Goal: Leave review/rating

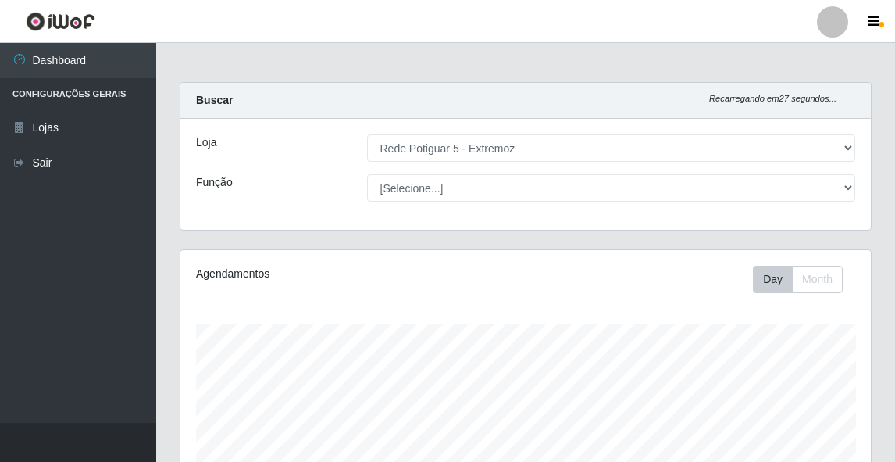
select select "79"
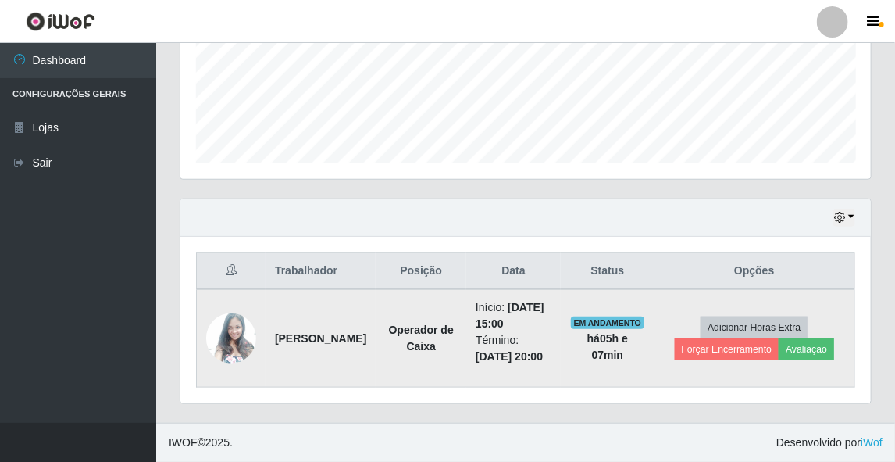
scroll to position [324, 691]
click at [806, 338] on button "Avaliação" at bounding box center [806, 349] width 55 height 22
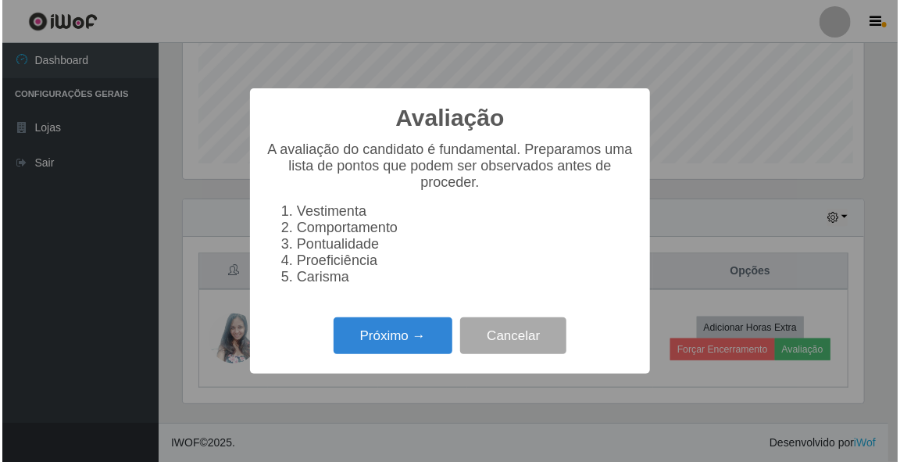
scroll to position [324, 686]
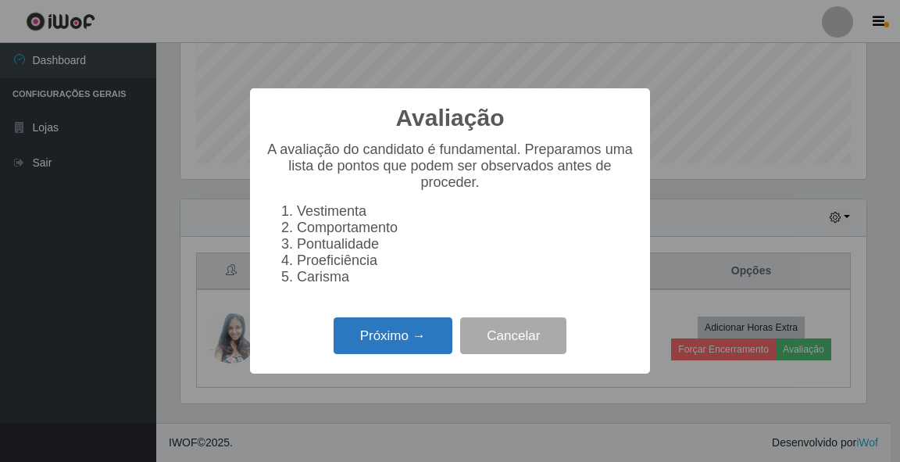
click at [402, 341] on button "Próximo →" at bounding box center [393, 335] width 119 height 37
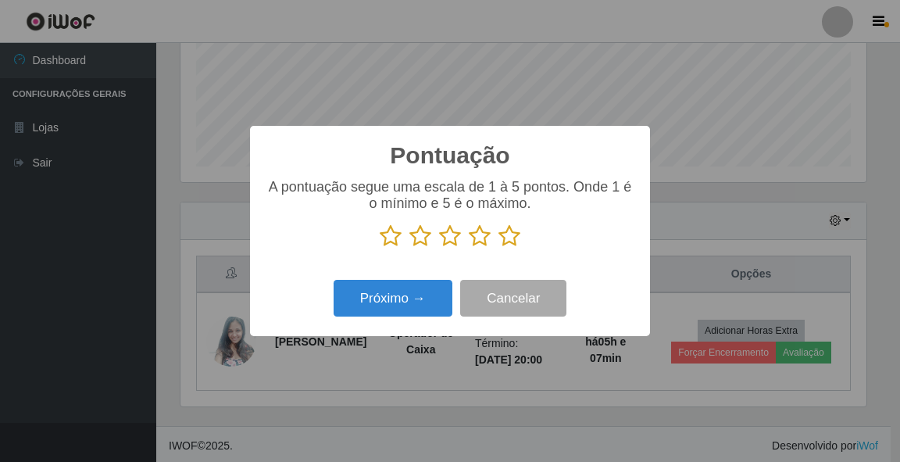
click at [509, 238] on icon at bounding box center [510, 235] width 22 height 23
click at [499, 248] on input "radio" at bounding box center [499, 248] width 0 height 0
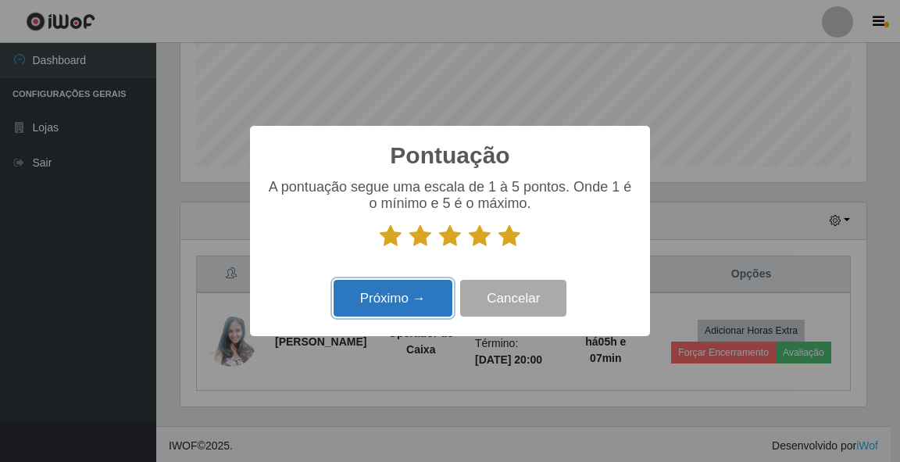
click at [402, 302] on button "Próximo →" at bounding box center [393, 298] width 119 height 37
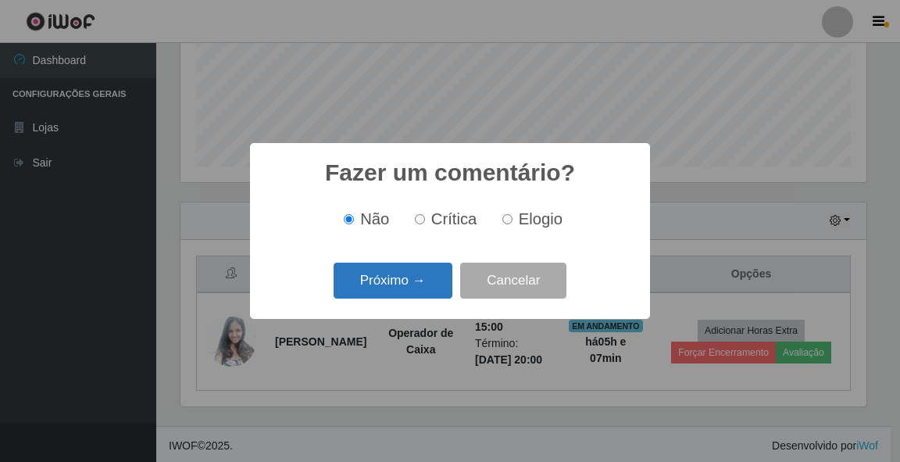
click at [411, 294] on button "Próximo →" at bounding box center [393, 281] width 119 height 37
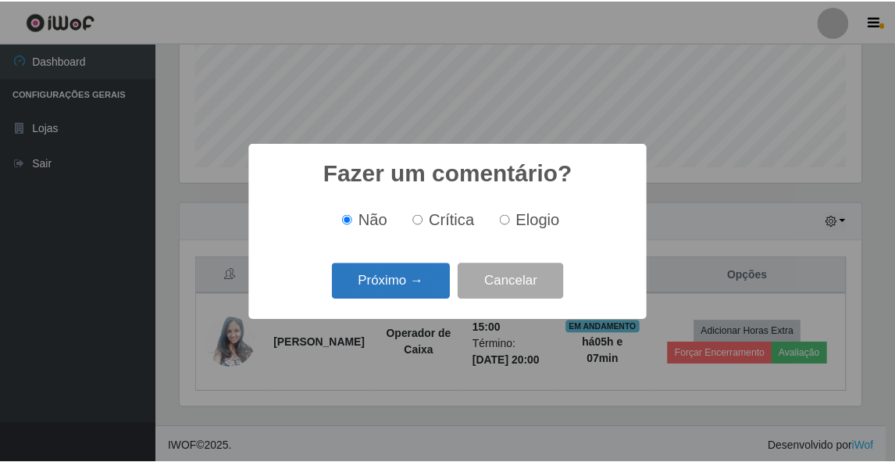
scroll to position [781054, 780692]
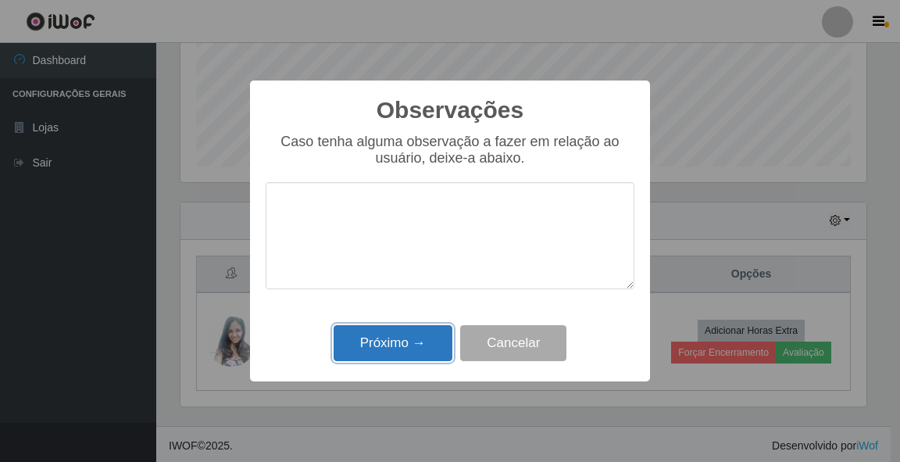
click at [403, 341] on button "Próximo →" at bounding box center [393, 343] width 119 height 37
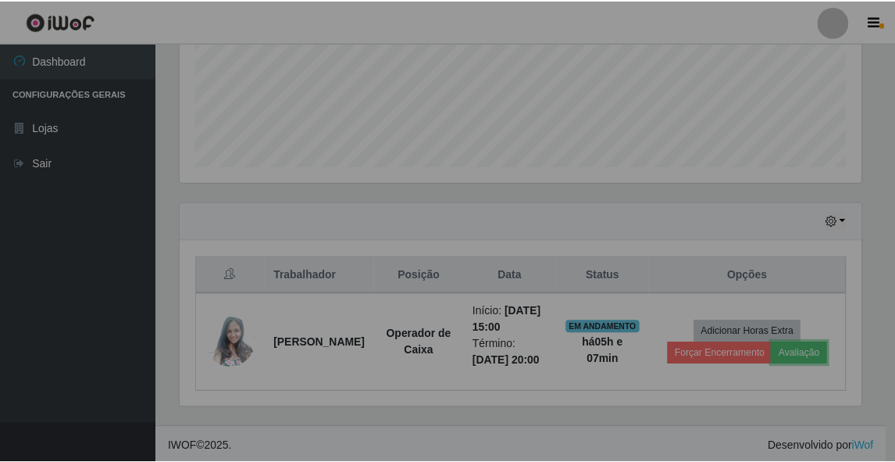
scroll to position [324, 691]
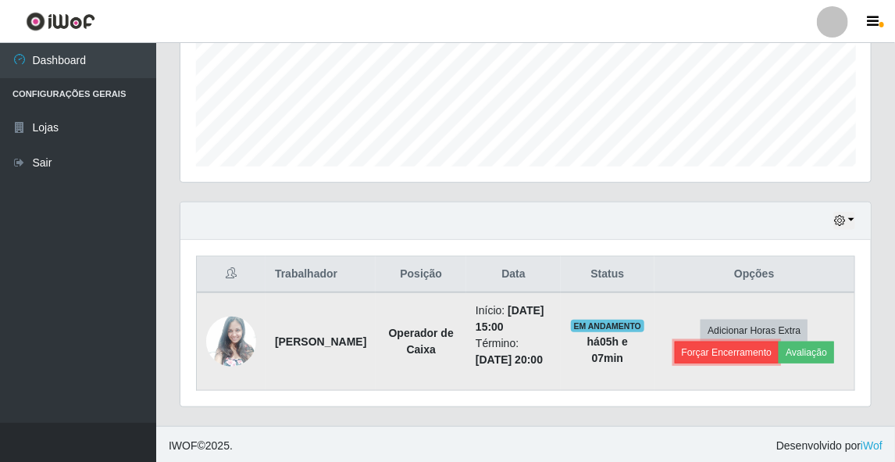
click at [746, 363] on button "Forçar Encerramento" at bounding box center [727, 352] width 105 height 22
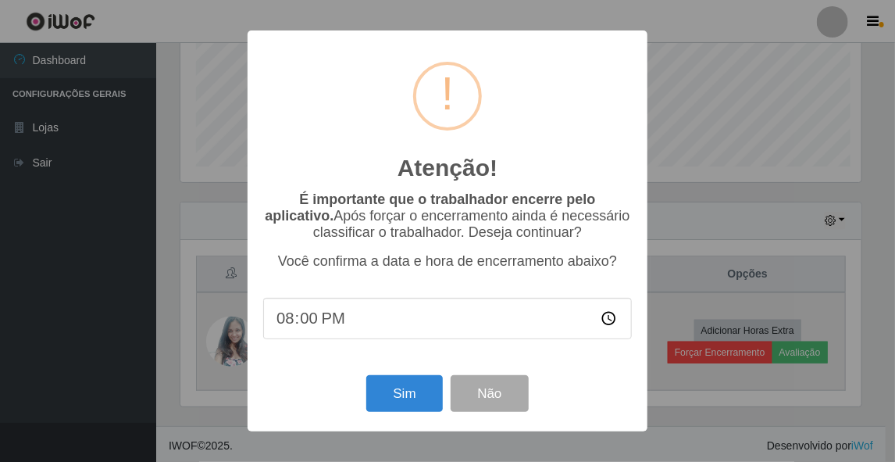
scroll to position [324, 686]
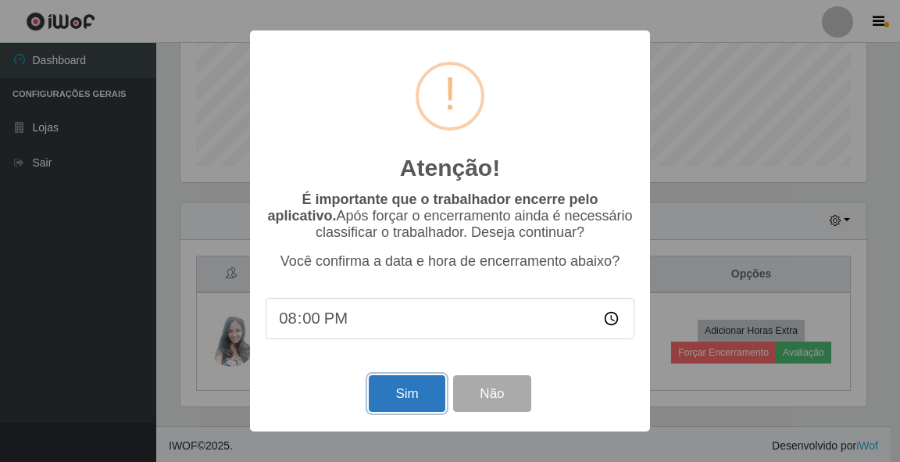
click at [412, 393] on button "Sim" at bounding box center [407, 393] width 76 height 37
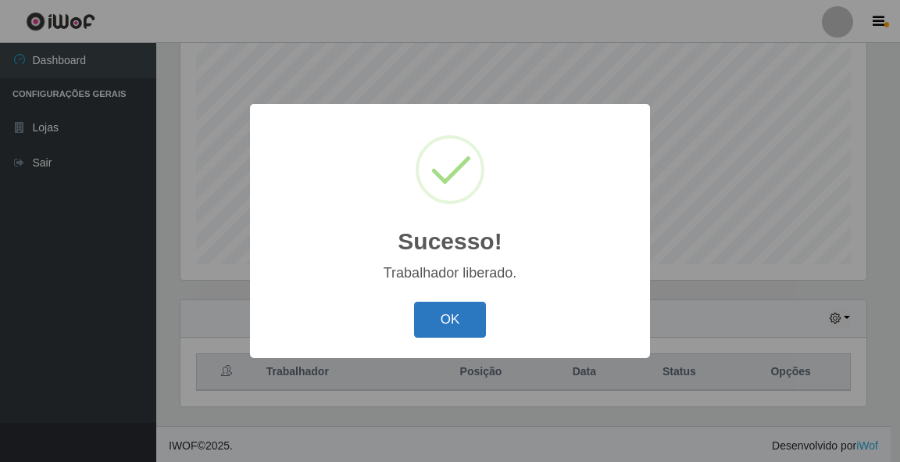
click at [440, 313] on button "OK" at bounding box center [450, 320] width 73 height 37
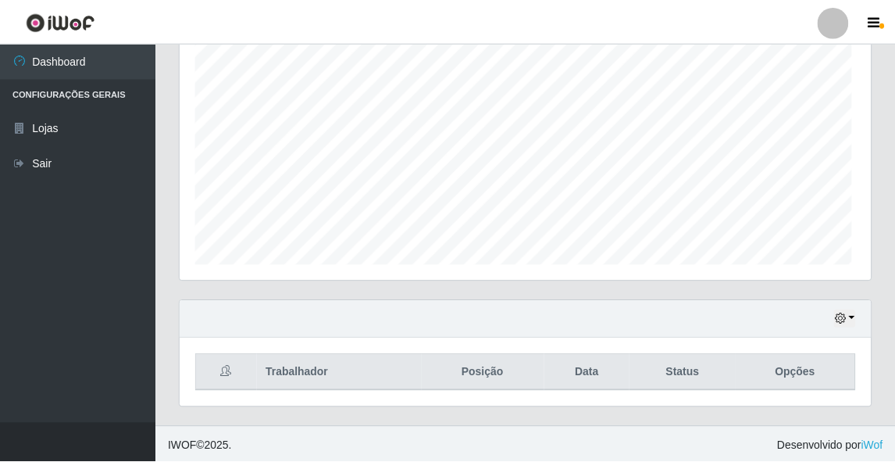
scroll to position [324, 691]
